Goal: Task Accomplishment & Management: Use online tool/utility

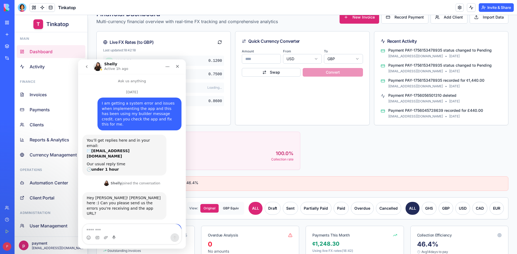
scroll to position [1466, 0]
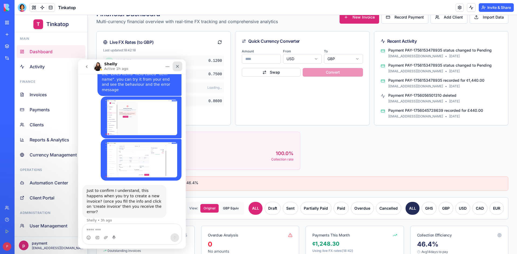
click at [177, 64] on icon "Close" at bounding box center [177, 66] width 4 height 4
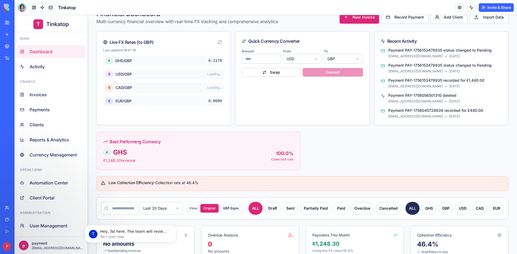
scroll to position [1513, 0]
click at [127, 239] on p "Tal • Just now" at bounding box center [134, 237] width 69 height 5
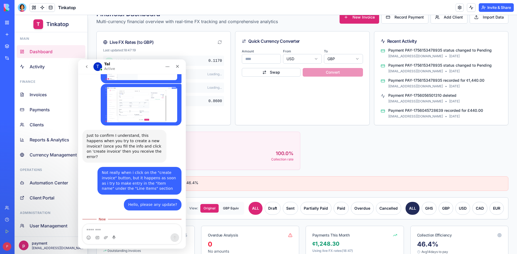
scroll to position [1522, 0]
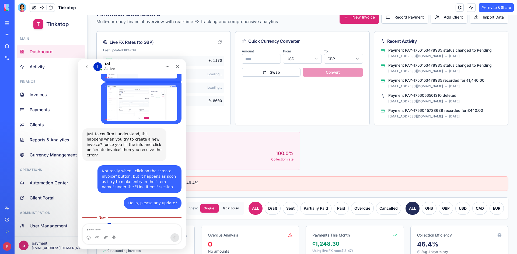
click at [125, 229] on textarea "Message…" at bounding box center [132, 229] width 99 height 9
type textarea "**********"
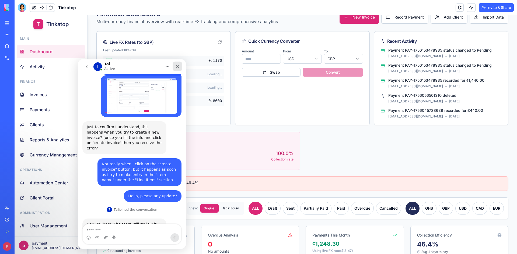
click at [177, 66] on icon "Close" at bounding box center [177, 66] width 3 height 3
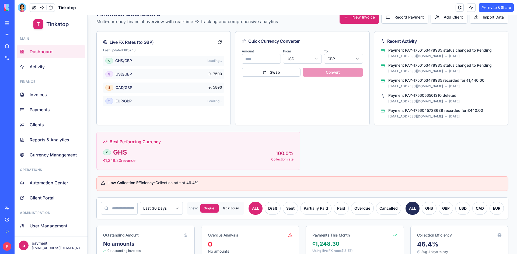
scroll to position [0, 0]
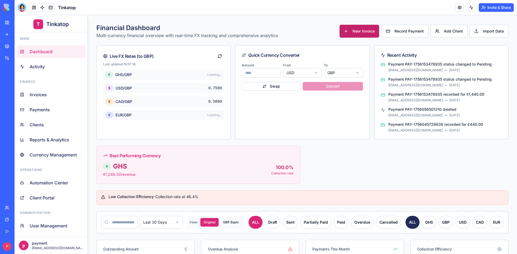
click at [369, 33] on span "New Invoice" at bounding box center [364, 31] width 22 height 5
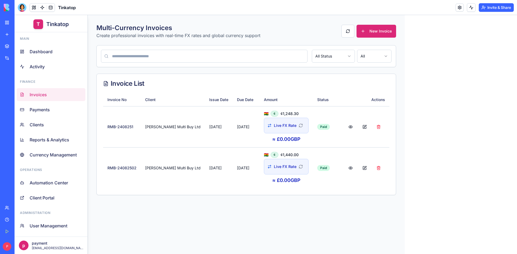
click at [369, 33] on button "New Invoice" at bounding box center [377, 31] width 40 height 13
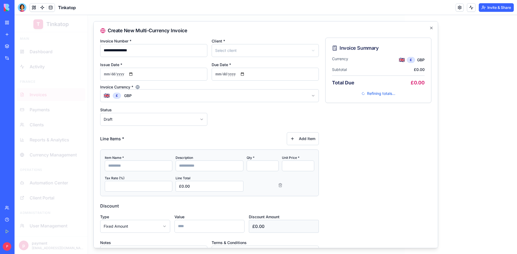
click at [146, 167] on input at bounding box center [139, 166] width 68 height 11
click at [183, 166] on input at bounding box center [210, 166] width 68 height 11
type input "*"
click at [155, 169] on input at bounding box center [139, 166] width 68 height 11
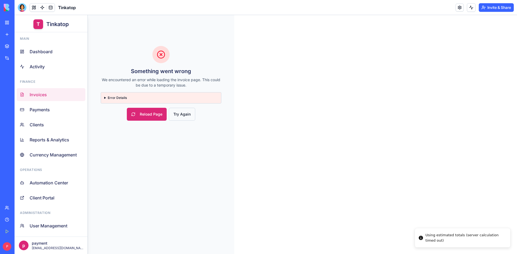
click at [186, 118] on button "Try Again" at bounding box center [182, 114] width 26 height 13
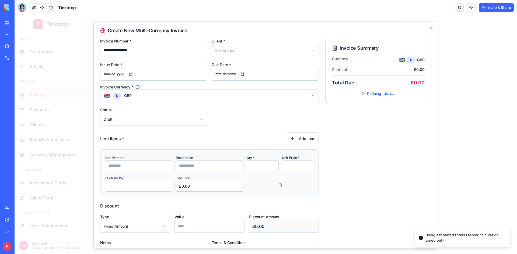
click at [129, 169] on input at bounding box center [139, 166] width 68 height 11
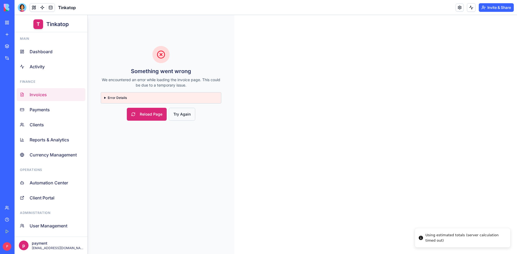
click at [190, 114] on button "Try Again" at bounding box center [182, 114] width 26 height 13
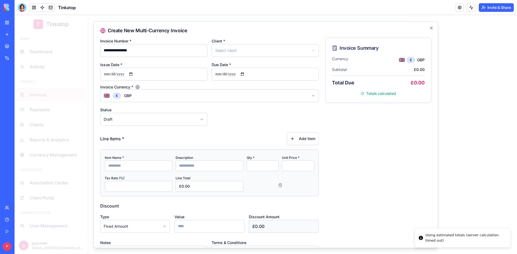
click at [250, 166] on input "*" at bounding box center [263, 166] width 32 height 11
type input "**"
click at [284, 167] on input "*" at bounding box center [298, 166] width 32 height 11
type input "****"
click at [297, 186] on div at bounding box center [281, 183] width 68 height 17
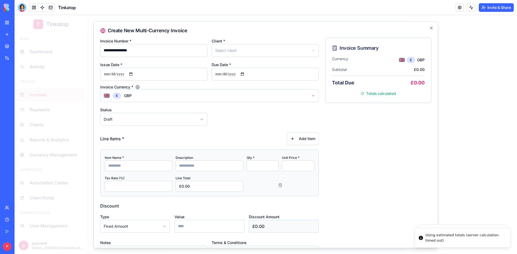
click at [149, 94] on body "T Tinkatop Main Dashboard Activity Finance Invoices Payments Clients Reports & …" at bounding box center [266, 134] width 503 height 239
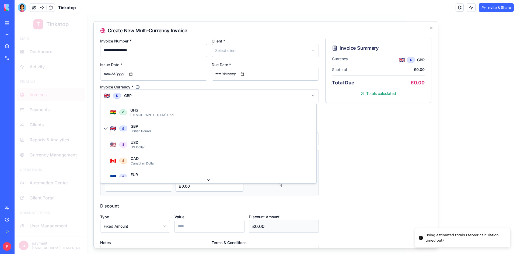
select select "***"
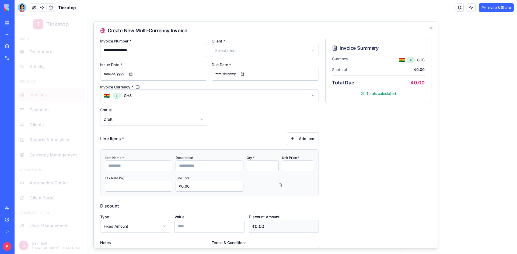
click at [291, 188] on div at bounding box center [281, 183] width 68 height 17
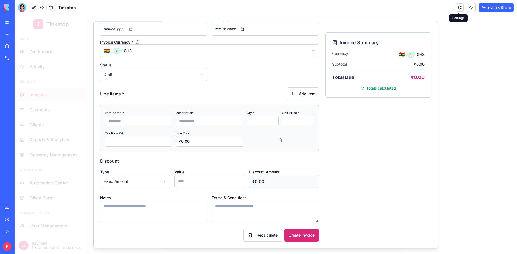
drag, startPoint x: 475, startPoint y: 29, endPoint x: 465, endPoint y: 45, distance: 18.4
click at [466, 47] on div at bounding box center [266, 134] width 503 height 239
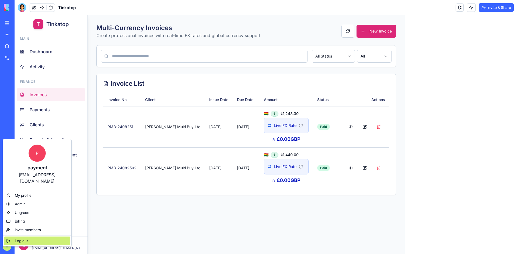
click at [22, 239] on span "Log out" at bounding box center [21, 241] width 13 height 5
